Goal: Navigation & Orientation: Find specific page/section

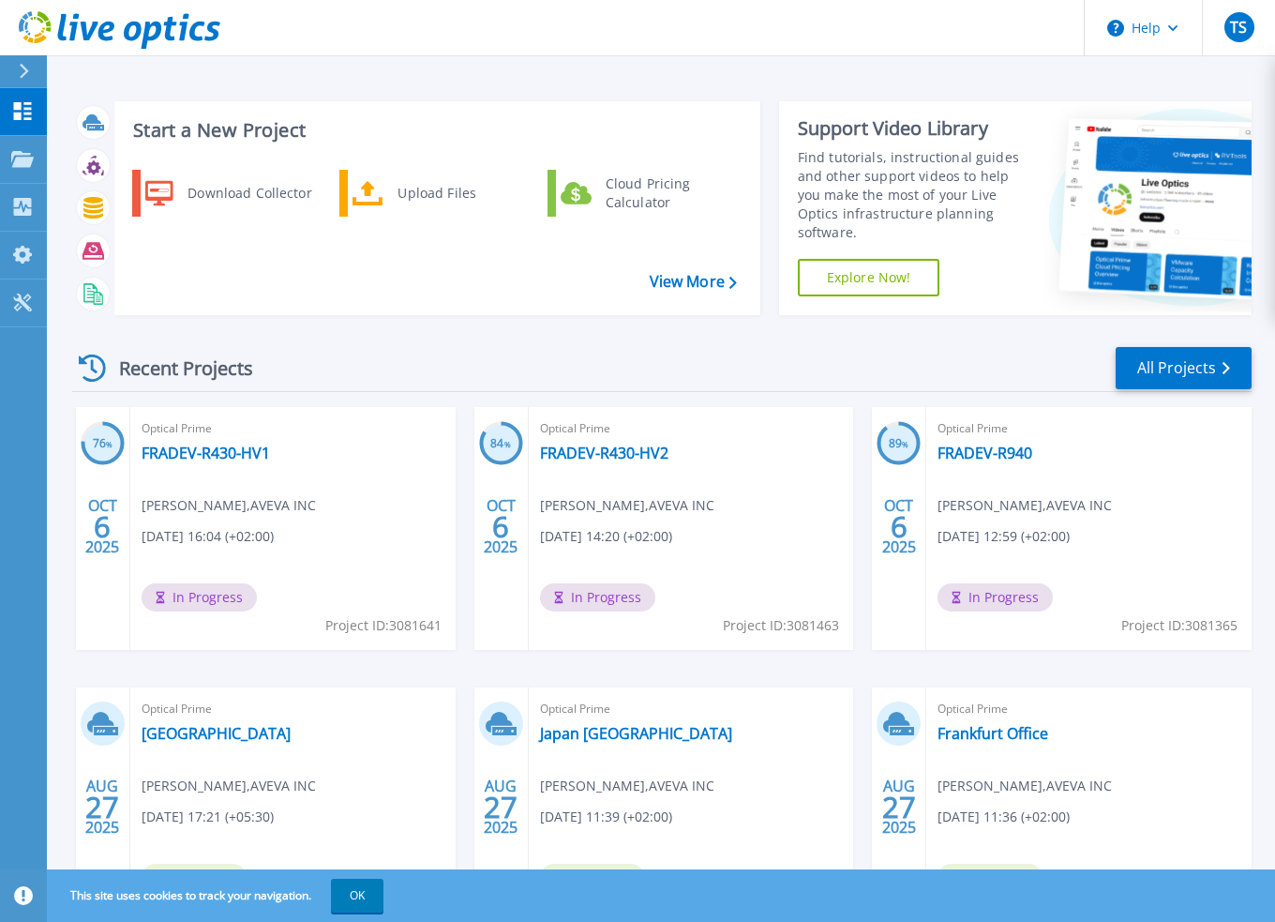
scroll to position [94, 0]
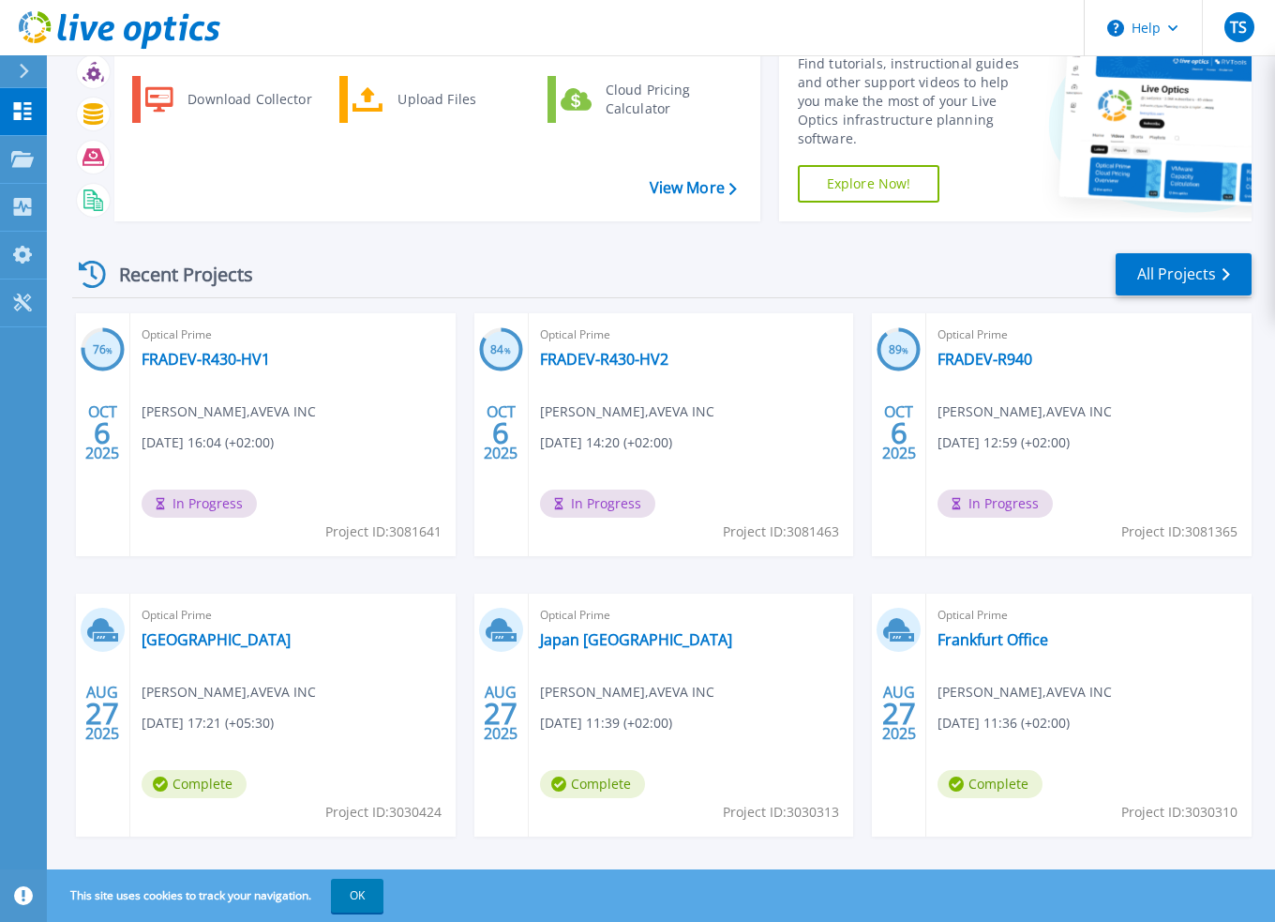
click at [496, 250] on div "Recent Projects All Projects 76 % [DATE] Optical Prime FRADEV-R430-HV1 [PERSON_…" at bounding box center [661, 562] width 1179 height 653
